Goal: Task Accomplishment & Management: Manage account settings

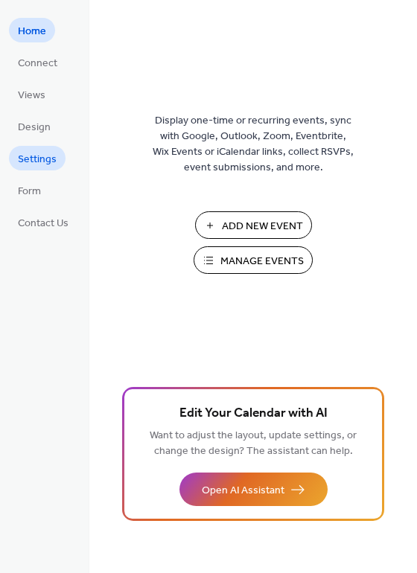
click at [45, 162] on span "Settings" at bounding box center [37, 160] width 39 height 16
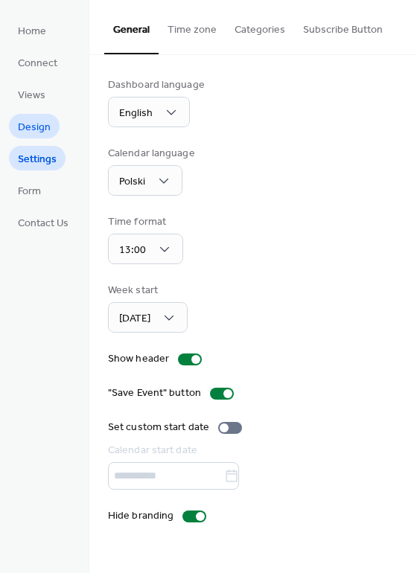
click at [39, 129] on span "Design" at bounding box center [34, 128] width 33 height 16
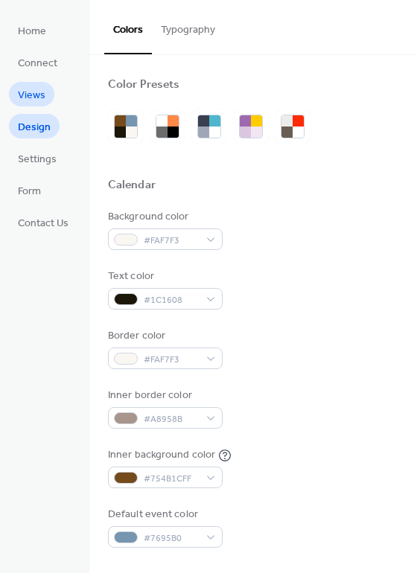
click at [40, 97] on span "Views" at bounding box center [32, 96] width 28 height 16
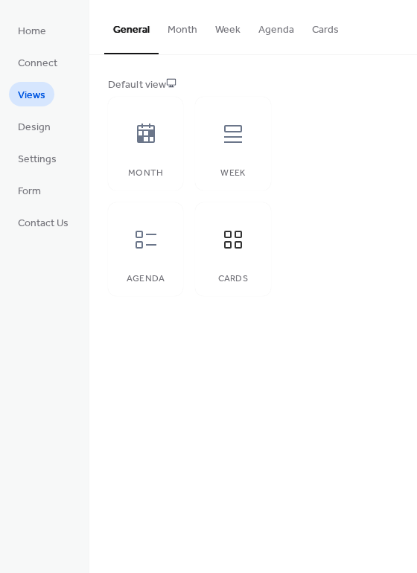
click at [314, 36] on button "Cards" at bounding box center [325, 26] width 45 height 53
